Goal: Transaction & Acquisition: Purchase product/service

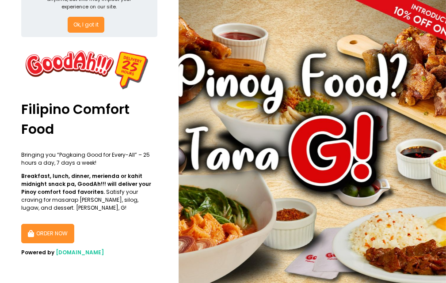
scroll to position [55, 0]
click at [50, 226] on button "ORDER NOW" at bounding box center [47, 233] width 53 height 19
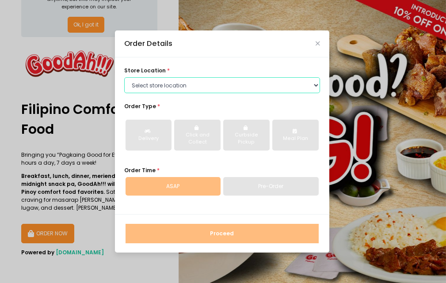
click at [316, 85] on select "Select store location GoodAh!!! Timog GoodAh!!!Granada GoodAh!!! Sucat GoodAh!!…" at bounding box center [222, 85] width 196 height 16
select select "61a971b5a40c0805e2bf2eaa"
click at [124, 77] on select "Select store location GoodAh!!! Timog GoodAh!!!Granada GoodAh!!! Sucat GoodAh!!…" at bounding box center [222, 85] width 196 height 16
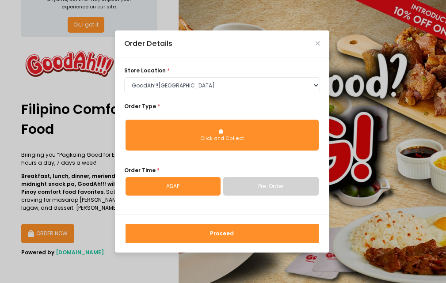
click at [218, 138] on div "Click and Collect" at bounding box center [221, 138] width 181 height 7
click at [238, 138] on div "Click and Collect" at bounding box center [221, 138] width 181 height 7
click at [260, 130] on button "Click and Collect" at bounding box center [221, 135] width 193 height 31
click at [148, 106] on span "Order Type" at bounding box center [140, 106] width 32 height 8
click at [155, 137] on div "Click and Collect" at bounding box center [221, 138] width 181 height 7
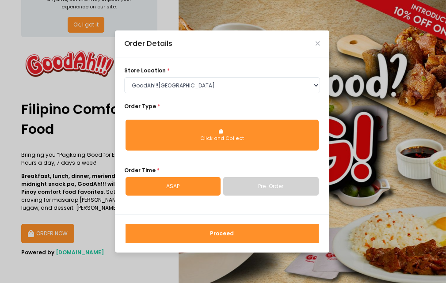
click at [211, 138] on div "Click and Collect" at bounding box center [221, 138] width 181 height 7
click at [318, 41] on icon "Close" at bounding box center [317, 44] width 4 height 6
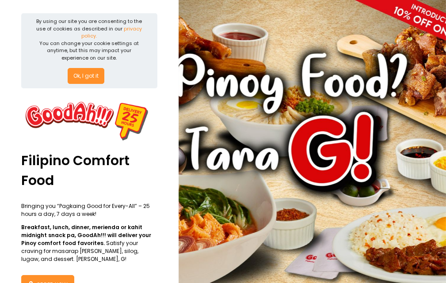
click at [93, 77] on button "Ok, I got it" at bounding box center [86, 76] width 37 height 16
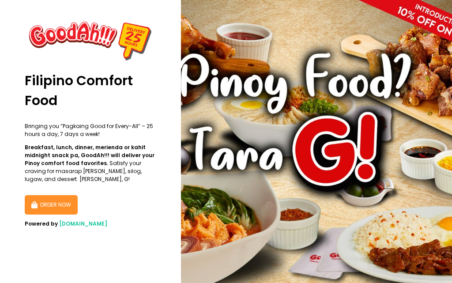
click at [60, 201] on button "ORDER NOW" at bounding box center [51, 204] width 53 height 19
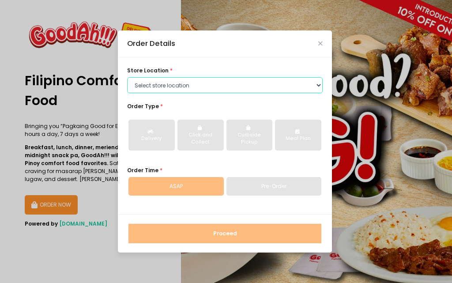
click at [317, 84] on select "Select store location GoodAh!!! Timog GoodAh!!!Granada GoodAh!!! Sucat GoodAh!!…" at bounding box center [225, 85] width 196 height 16
click at [127, 77] on select "Select store location GoodAh!!! Timog GoodAh!!!Granada GoodAh!!! Sucat GoodAh!!…" at bounding box center [225, 85] width 196 height 16
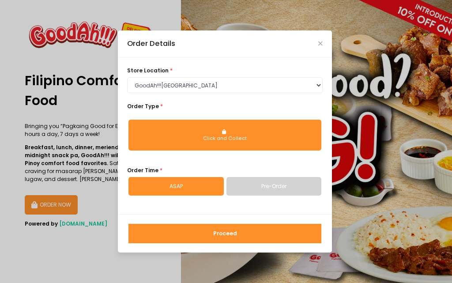
click at [226, 137] on div "Click and Collect" at bounding box center [224, 138] width 181 height 7
click at [226, 235] on button "Proceed" at bounding box center [224, 233] width 193 height 19
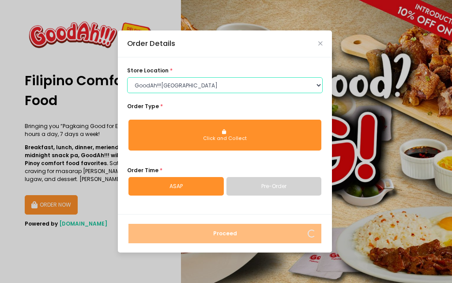
click at [319, 85] on select "Select store location GoodAh!!! Timog GoodAh!!!Granada GoodAh!!! Sucat GoodAh!!…" at bounding box center [225, 85] width 196 height 16
select select "60e5337cfd162e785e565772"
click at [127, 77] on select "Select store location GoodAh!!! Timog GoodAh!!!Granada GoodAh!!! Sucat GoodAh!!…" at bounding box center [225, 85] width 196 height 16
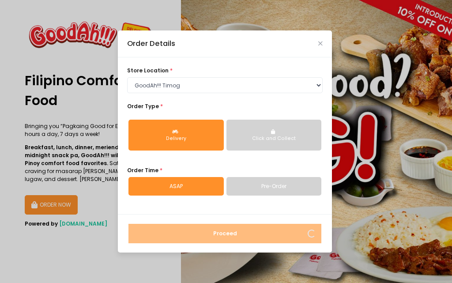
click at [174, 135] on div "Delivery" at bounding box center [176, 138] width 84 height 7
click at [321, 42] on icon "Close" at bounding box center [320, 44] width 4 height 6
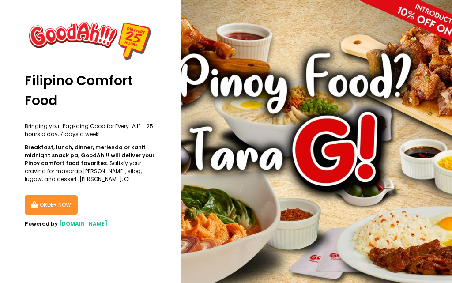
click at [58, 202] on button "ORDER NOW" at bounding box center [51, 204] width 53 height 19
select select "60e5337cfd162e785e565772"
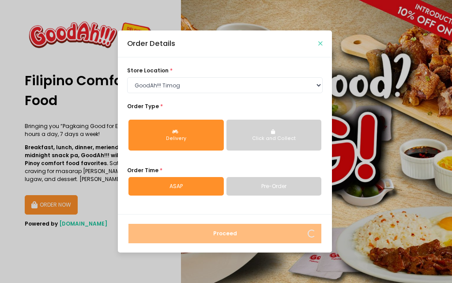
click at [320, 43] on icon "Close" at bounding box center [320, 44] width 4 height 6
